Goal: Use online tool/utility: Use online tool/utility

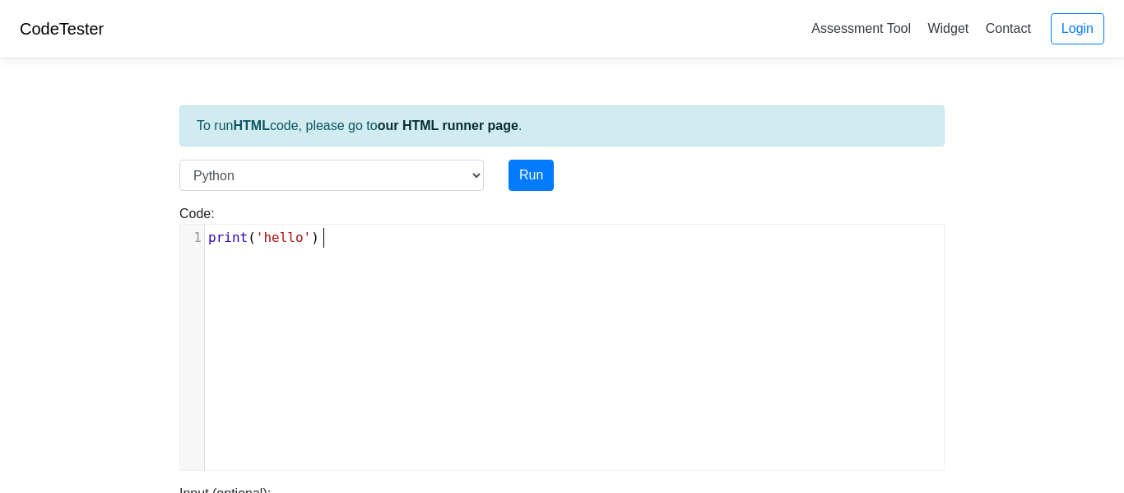
scroll to position [7, 0]
drag, startPoint x: 331, startPoint y: 249, endPoint x: 126, endPoint y: 240, distance: 205.1
click at [126, 240] on body "CodeTester Assessment Tool Widget Contact Login To run HTML code, please go to …" at bounding box center [562, 439] width 1124 height 878
type textarea "numeb"
type textarea "b"
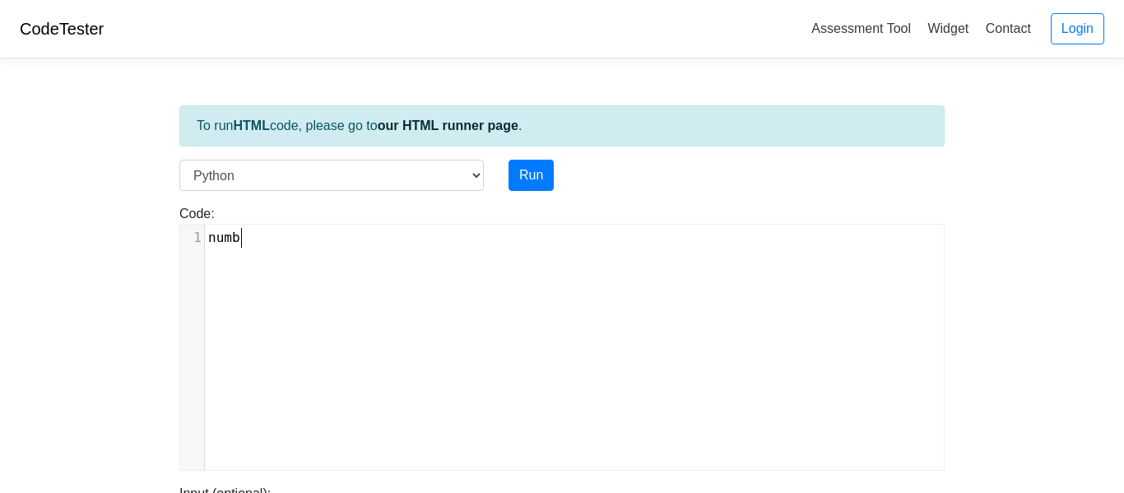
scroll to position [7, 16]
type textarea "-"
type textarea "1="
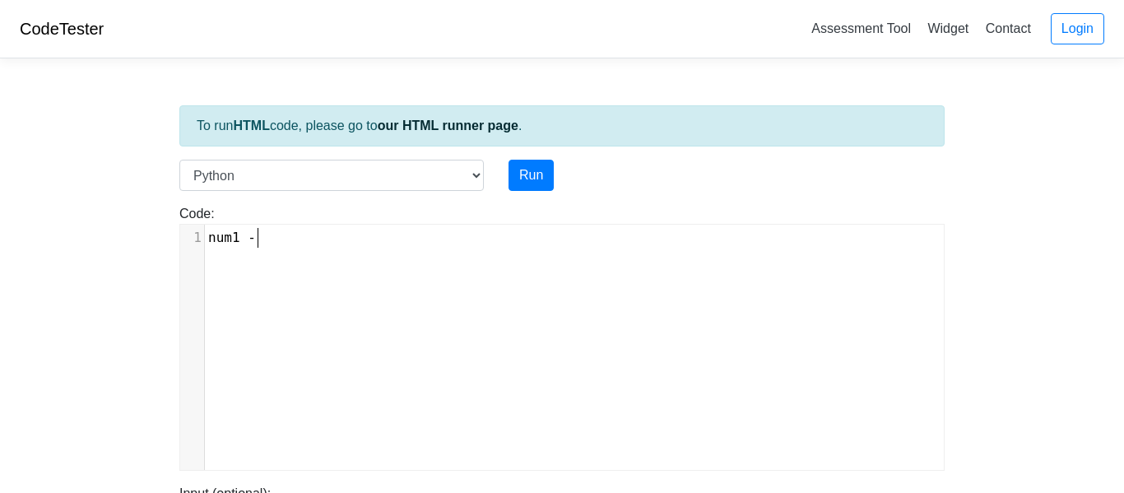
type textarea "-"
type textarea "= 10"
type textarea "numb"
type textarea "2="
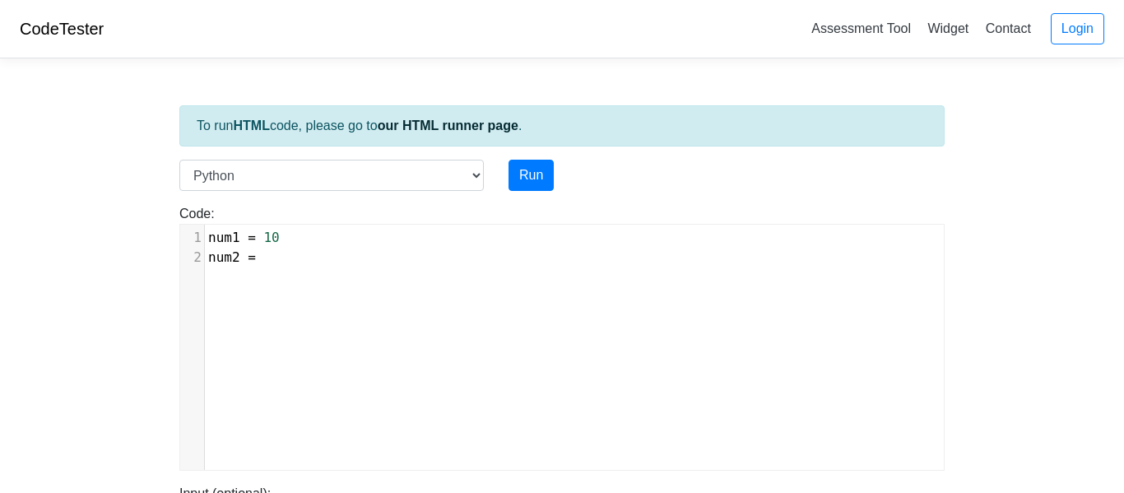
scroll to position [7, 24]
type textarea "= 10"
type textarea "number"
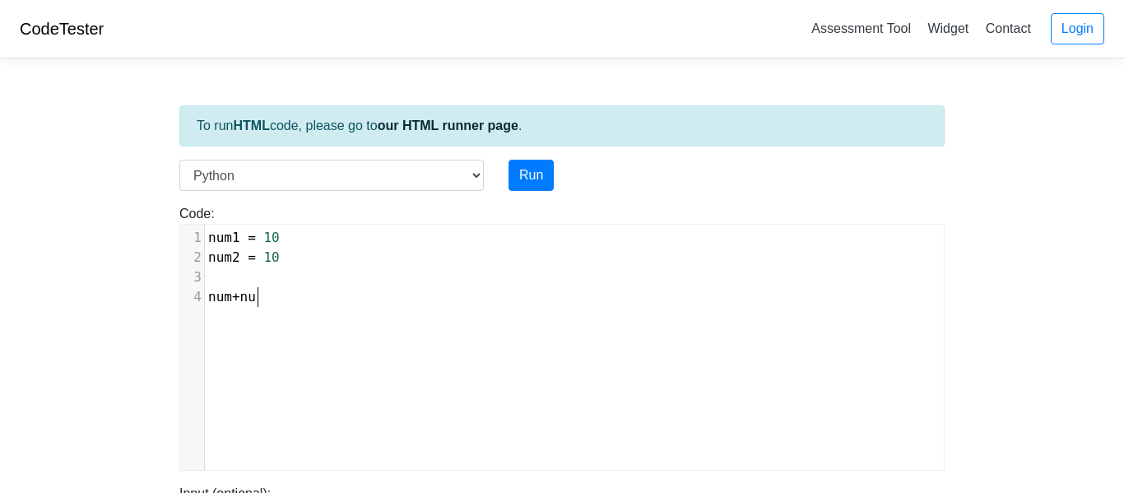
type textarea "+num"
type textarea "m1+num2+"
type textarea "="
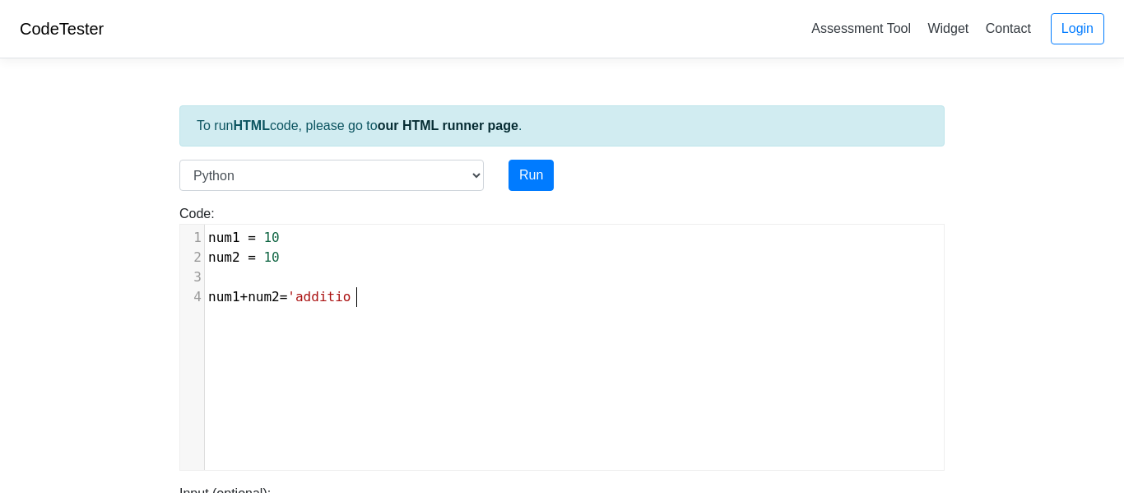
scroll to position [7, 73]
type textarea "'addition'"
click at [528, 179] on button "Run" at bounding box center [531, 175] width 45 height 31
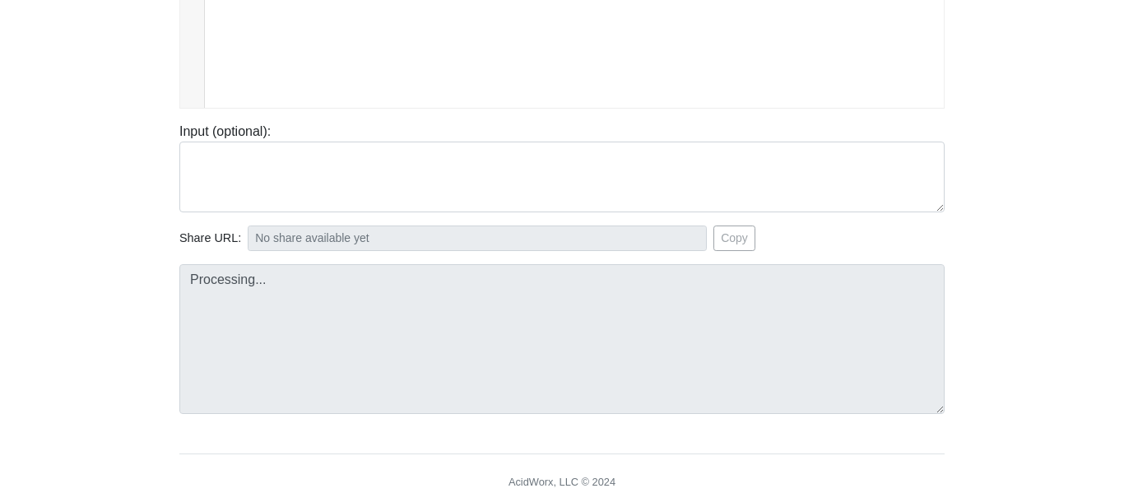
type input "[URL][DOMAIN_NAME]"
type textarea "Submission status: Runtime Error (NZEC) Stderr: File "script.py", line 4 num1+n…"
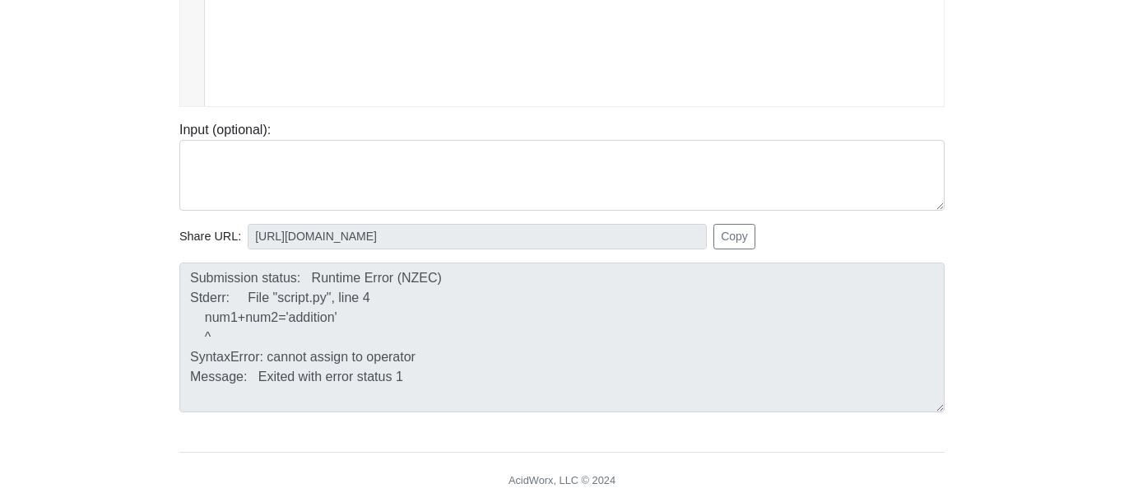
scroll to position [0, 0]
